Goal: Book appointment/travel/reservation

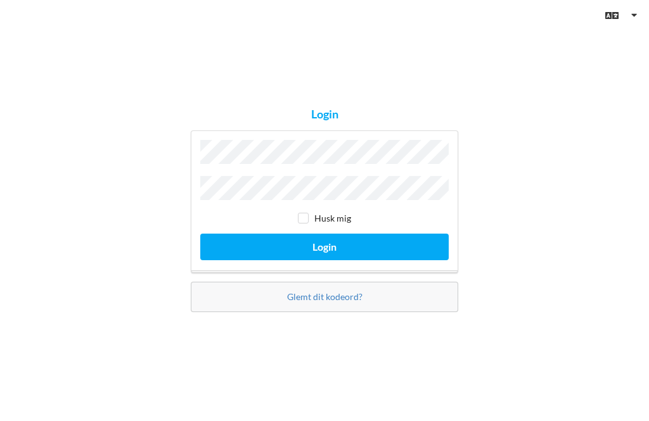
click at [324, 260] on button "Login" at bounding box center [324, 247] width 248 height 26
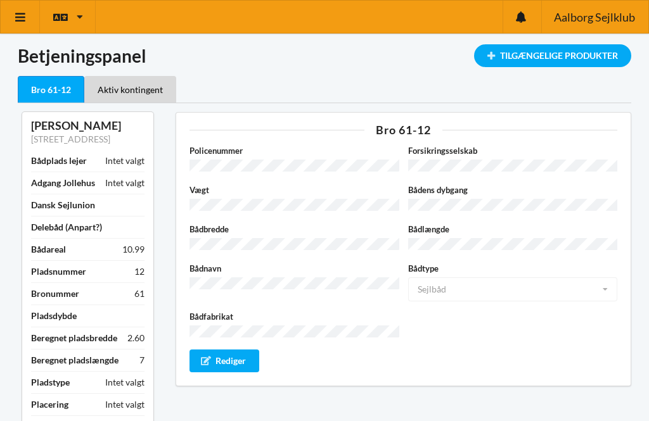
click at [530, 54] on div "Tilgængelige Produkter" at bounding box center [552, 55] width 157 height 23
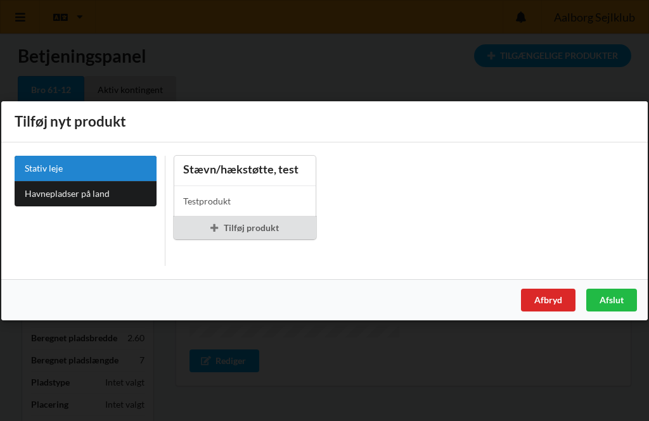
click at [547, 299] on div "Afbryd" at bounding box center [548, 299] width 54 height 23
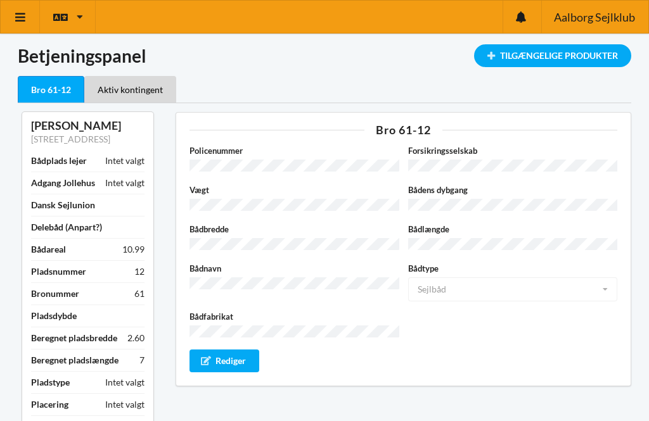
click at [22, 16] on icon at bounding box center [20, 16] width 13 height 11
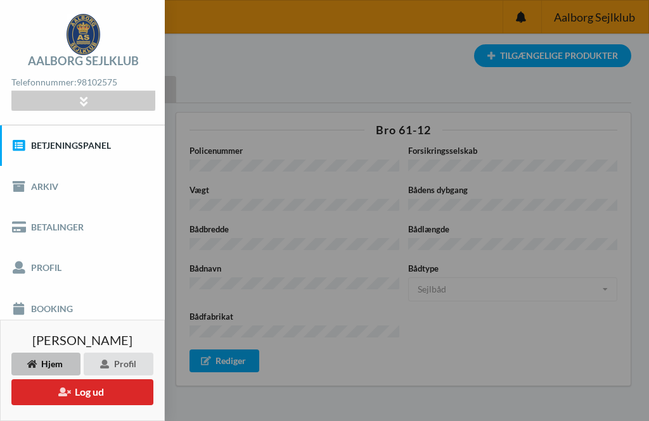
click at [41, 305] on link "Booking" at bounding box center [82, 308] width 165 height 41
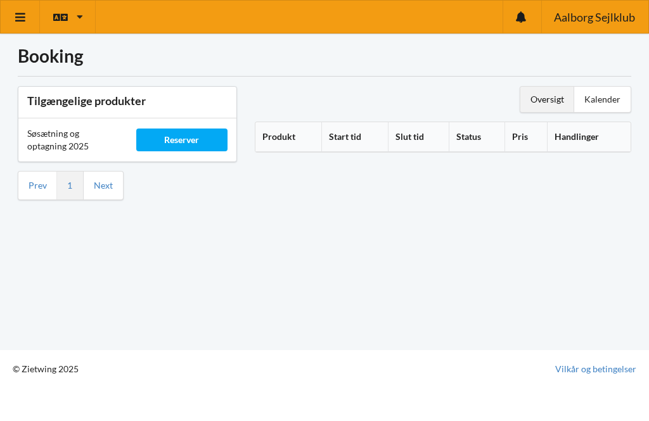
click at [605, 98] on div "Kalender" at bounding box center [602, 99] width 56 height 25
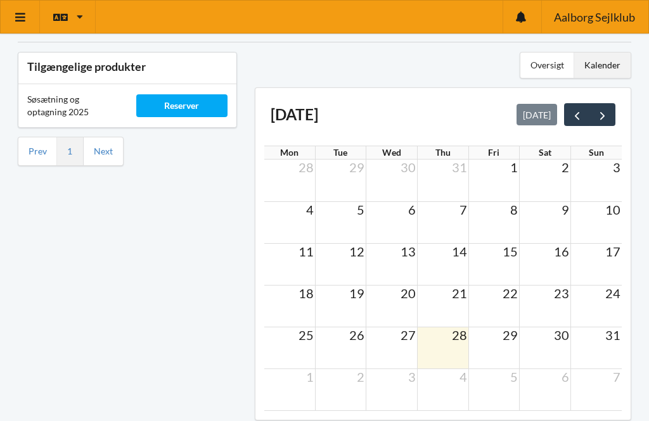
scroll to position [83, 0]
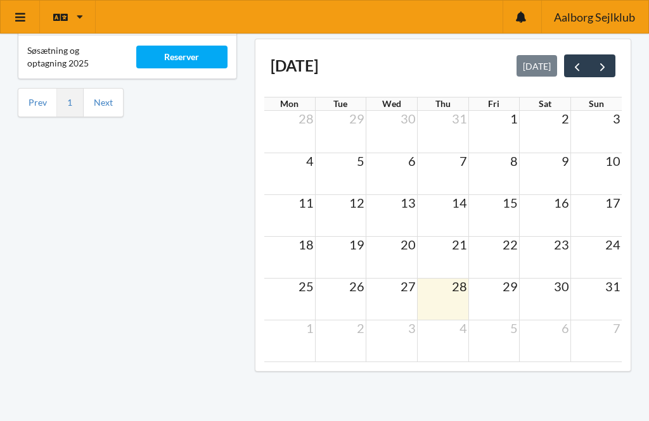
click at [606, 69] on span "next" at bounding box center [602, 66] width 13 height 13
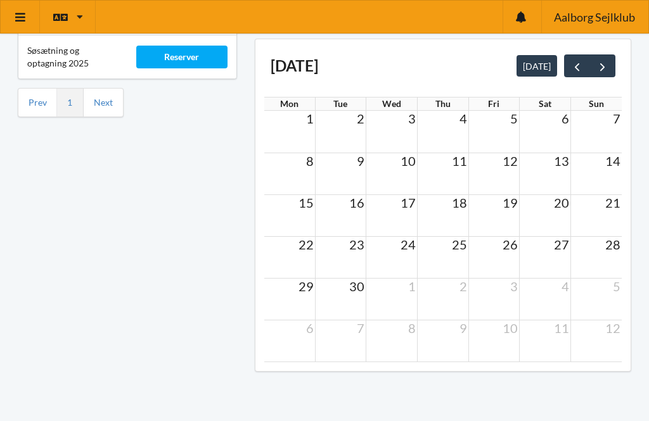
click at [550, 122] on td "6" at bounding box center [545, 118] width 51 height 15
click at [555, 124] on td "6" at bounding box center [545, 118] width 51 height 15
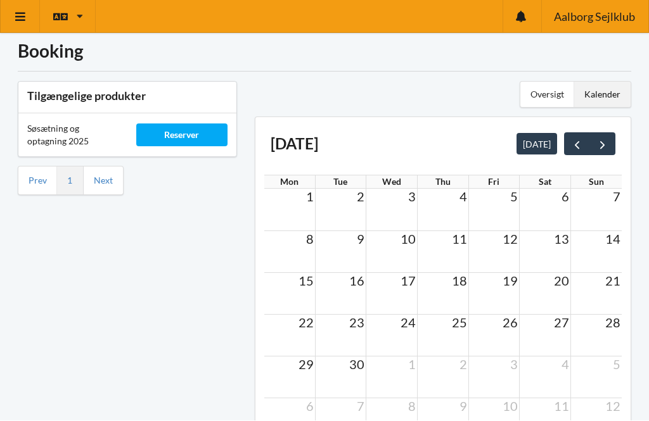
scroll to position [0, 0]
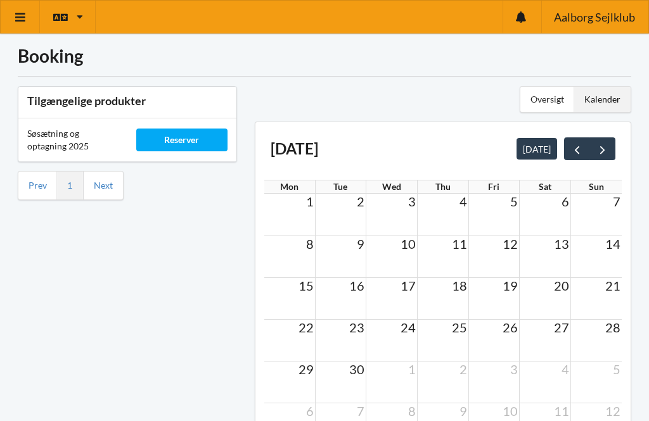
click at [176, 135] on div "Reserver" at bounding box center [181, 140] width 91 height 23
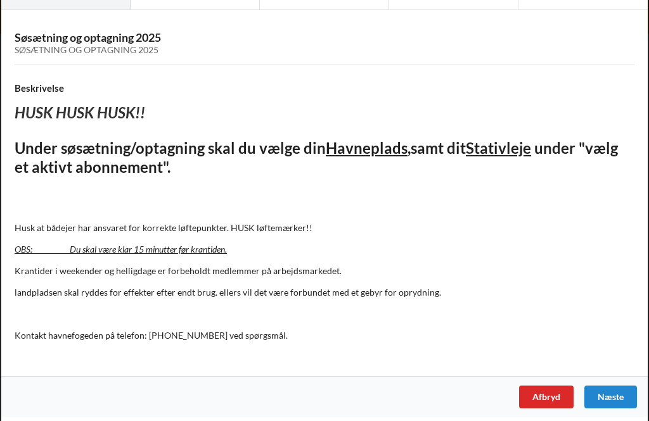
scroll to position [68, 0]
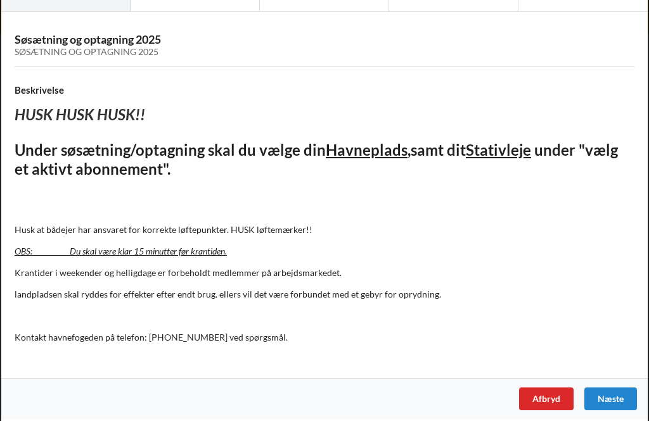
click at [616, 392] on div "Næste" at bounding box center [610, 399] width 53 height 23
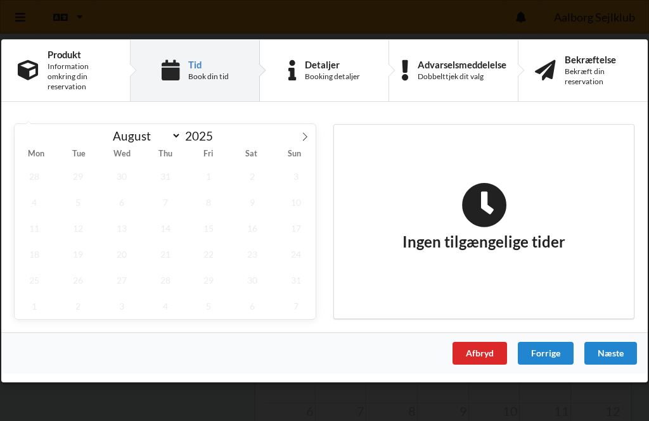
scroll to position [0, 0]
click at [307, 134] on icon at bounding box center [304, 136] width 9 height 9
select select "8"
click at [79, 202] on span "9" at bounding box center [77, 202] width 39 height 26
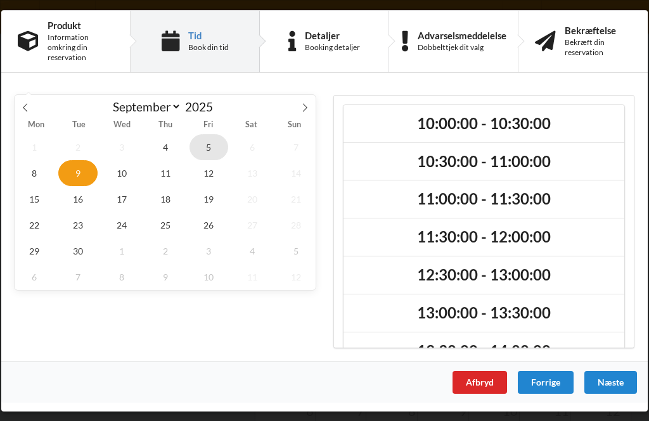
click at [211, 141] on span "5" at bounding box center [208, 147] width 39 height 26
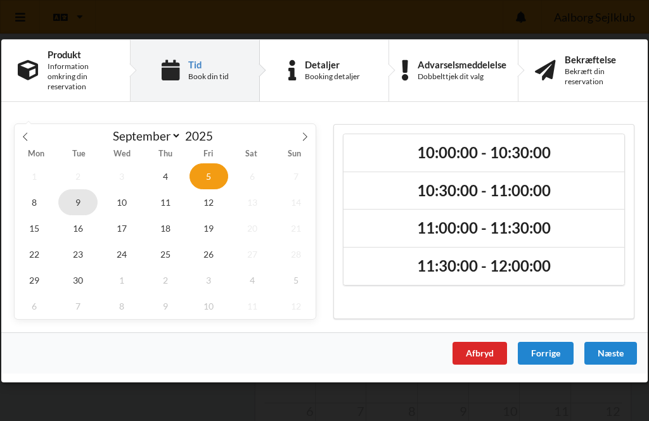
click at [77, 203] on span "9" at bounding box center [77, 202] width 39 height 26
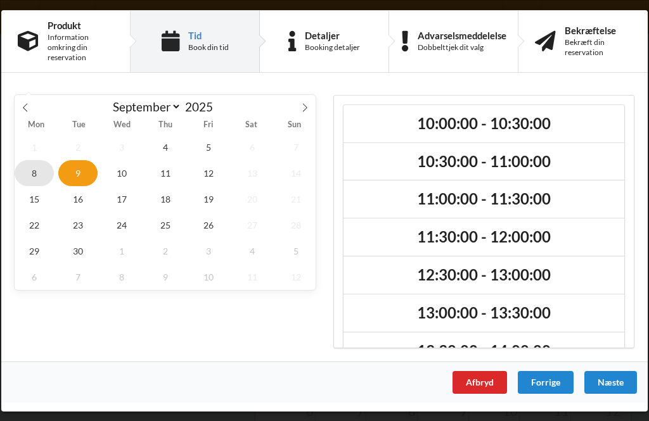
click at [32, 170] on span "8" at bounding box center [34, 173] width 39 height 26
click at [479, 381] on div "Afbryd" at bounding box center [479, 382] width 54 height 23
